Goal: Information Seeking & Learning: Find specific fact

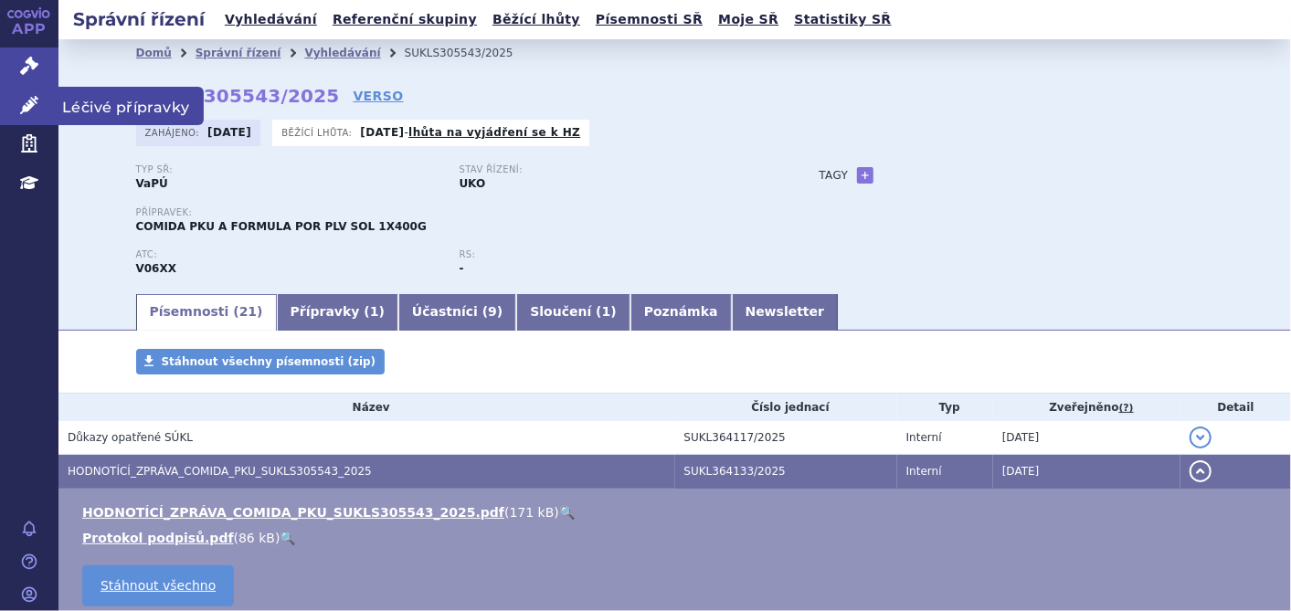
scroll to position [203, 0]
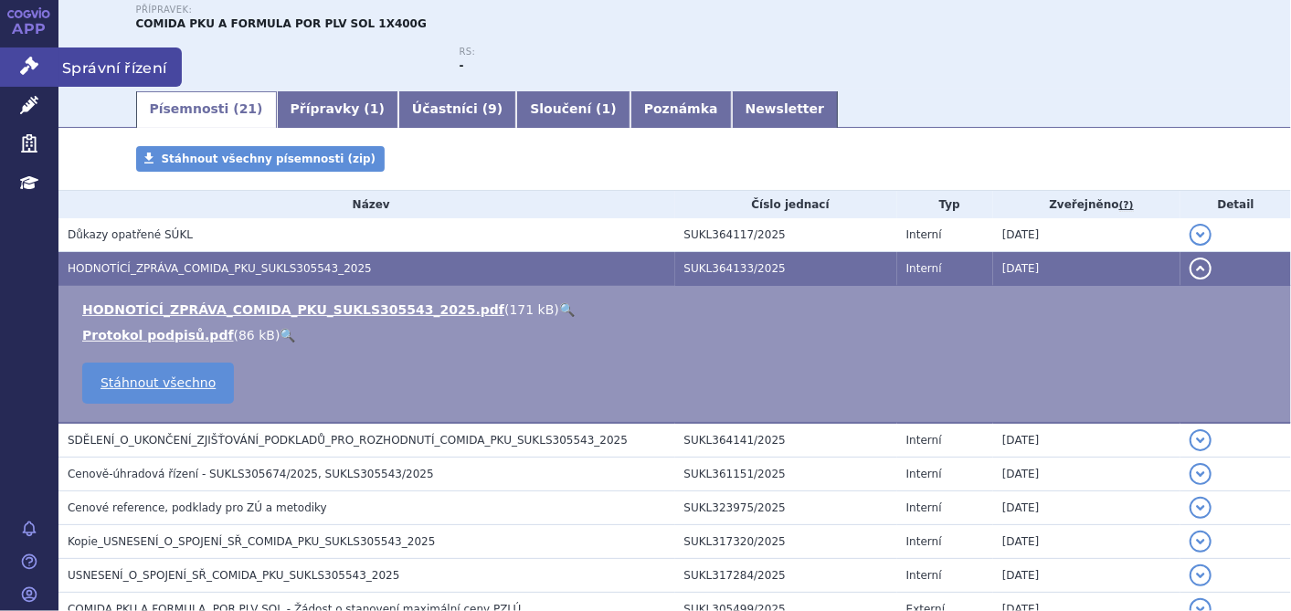
click at [41, 68] on link "Správní řízení" at bounding box center [29, 66] width 58 height 38
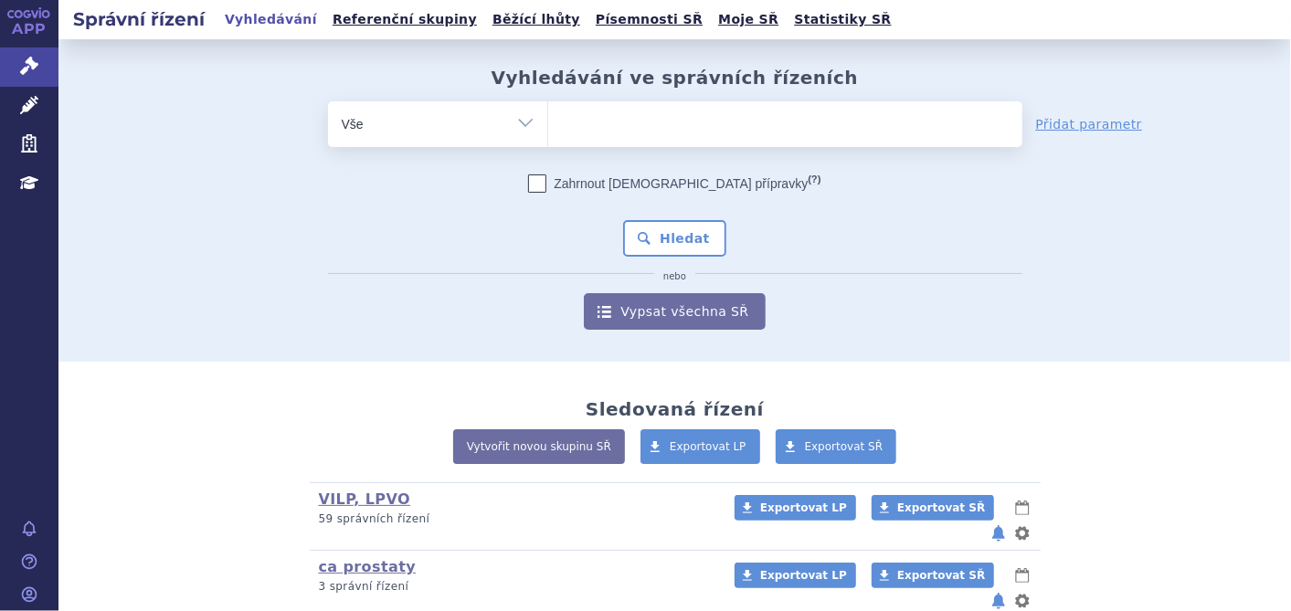
click at [669, 111] on ul at bounding box center [785, 120] width 474 height 38
click at [548, 111] on select at bounding box center [547, 123] width 1 height 46
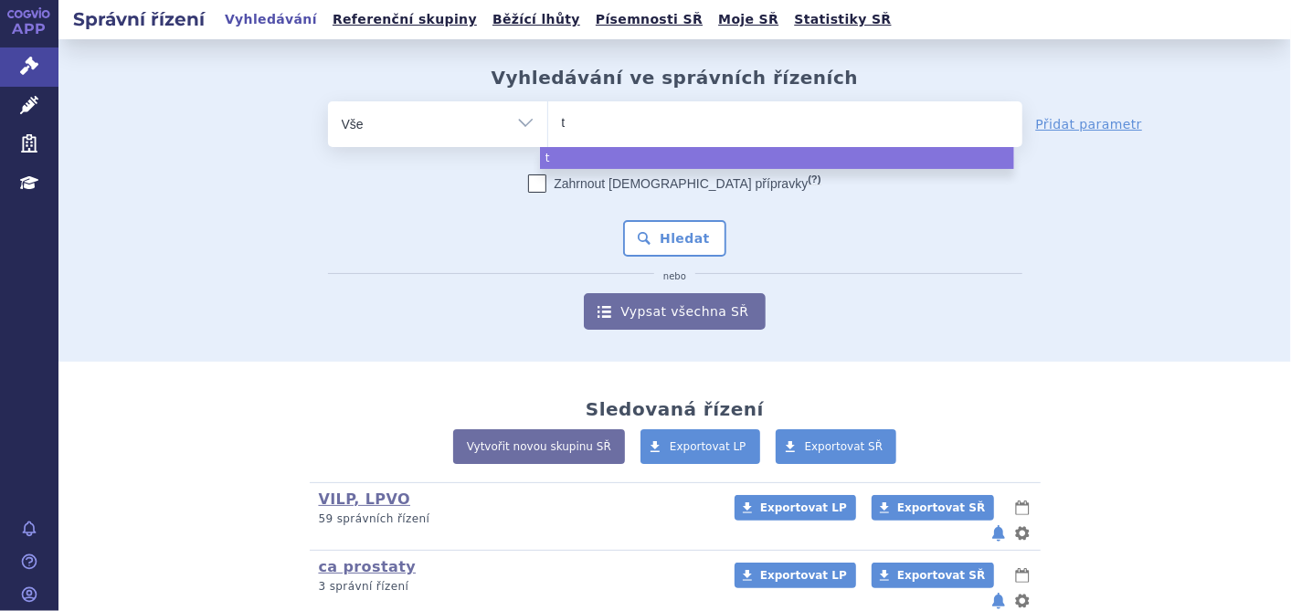
type input "ta"
type input "tavn"
type input "tavne"
type input "tavneo"
type input "tavneos"
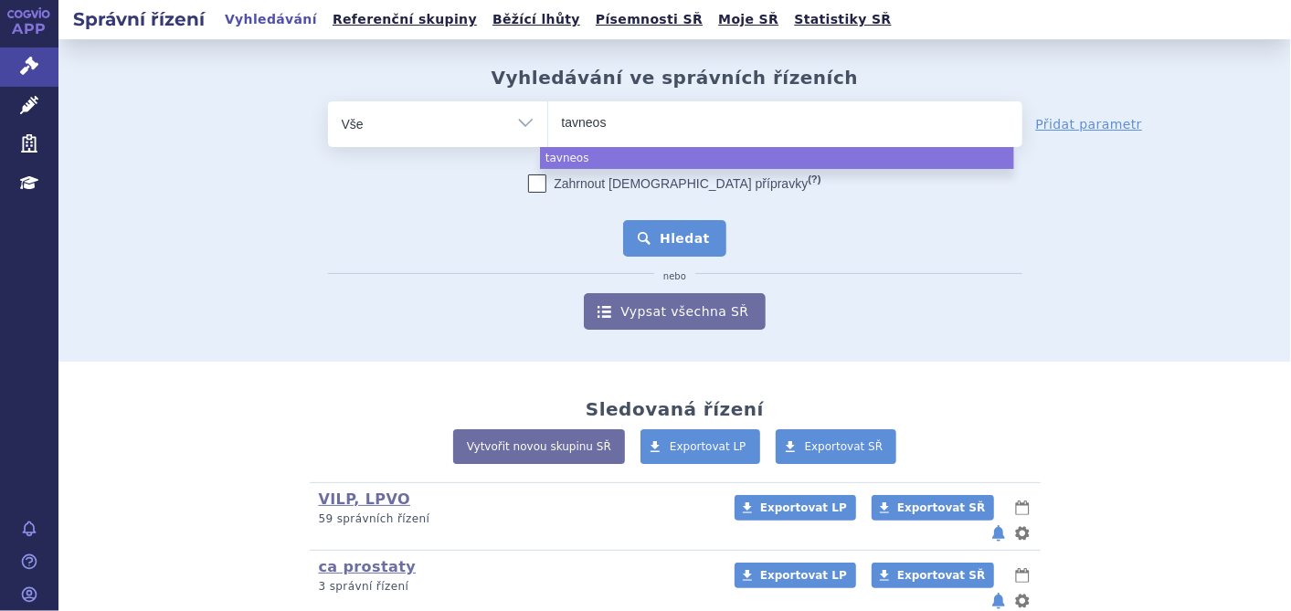
select select "tavneos"
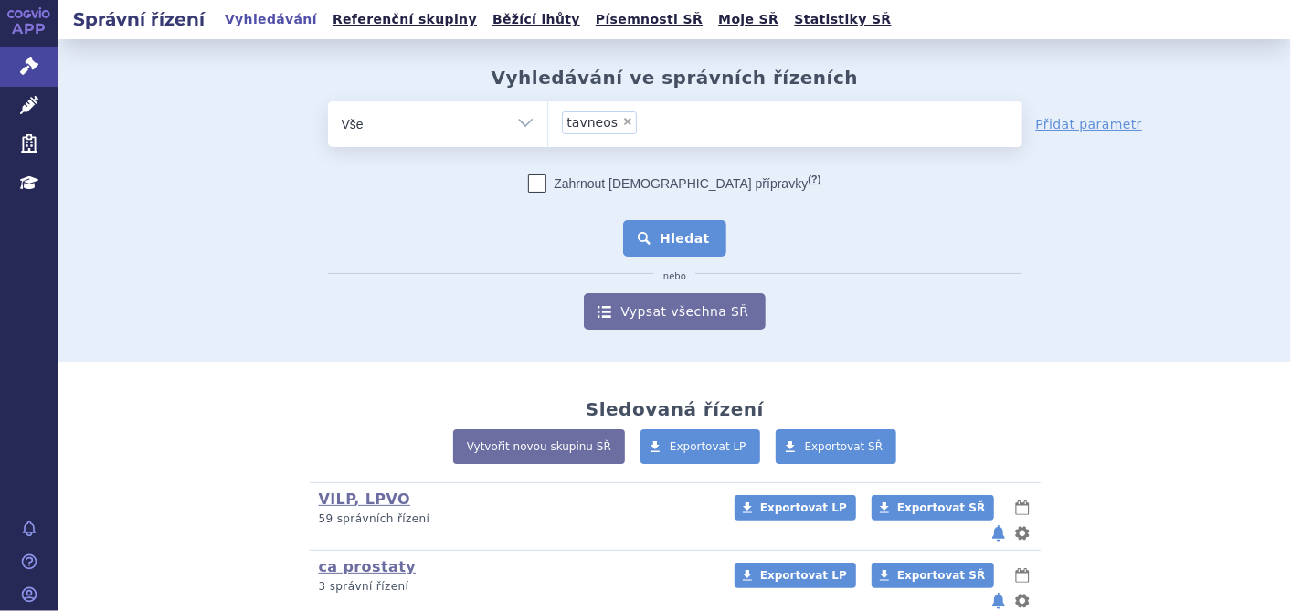
click at [665, 248] on button "Hledat" at bounding box center [674, 238] width 103 height 37
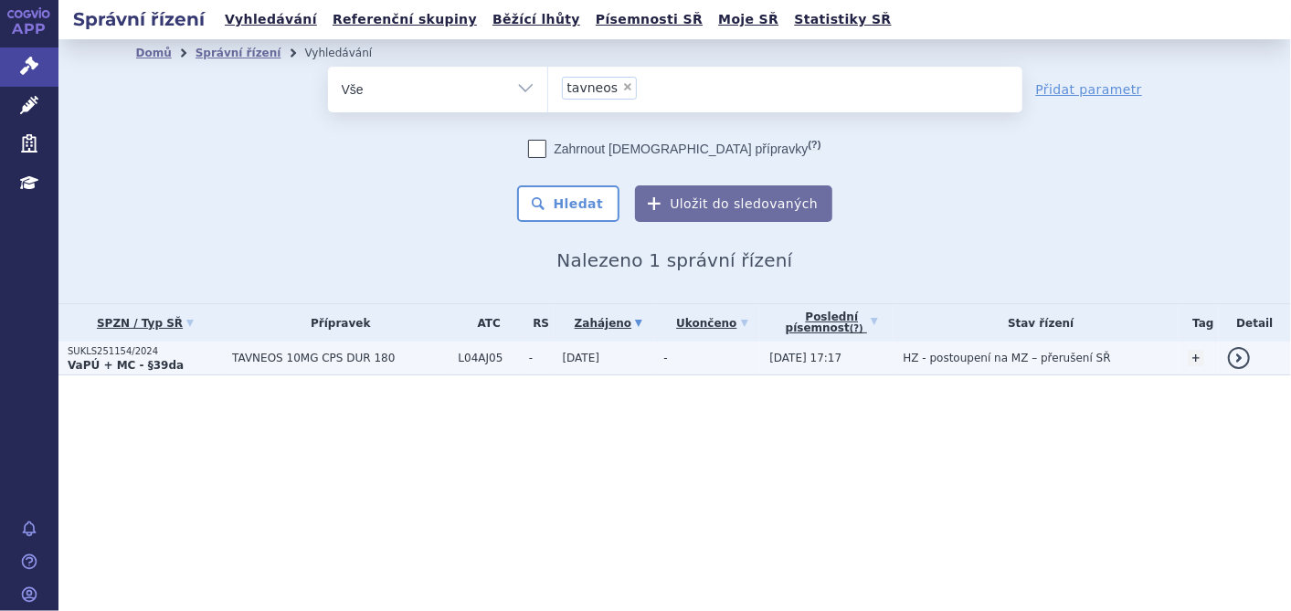
click at [127, 354] on p "SUKLS251154/2024" at bounding box center [145, 351] width 155 height 13
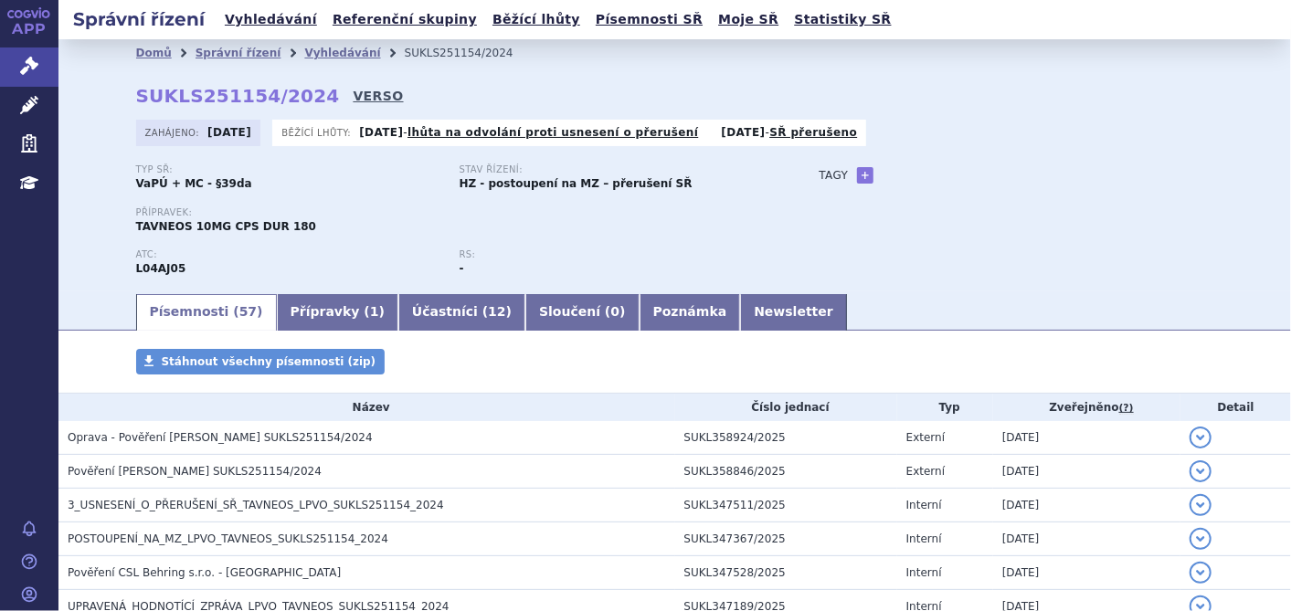
click at [353, 96] on link "VERSO" at bounding box center [378, 96] width 50 height 18
drag, startPoint x: 294, startPoint y: 91, endPoint x: 110, endPoint y: 73, distance: 185.4
click at [110, 73] on div "Domů Správní řízení Vyhledávání SUKLS251154/2024 SUKLS251154/2024 VERSO Zahájen…" at bounding box center [675, 179] width 1151 height 225
copy strong "SUKLS251154/2024"
